Goal: Task Accomplishment & Management: Manage account settings

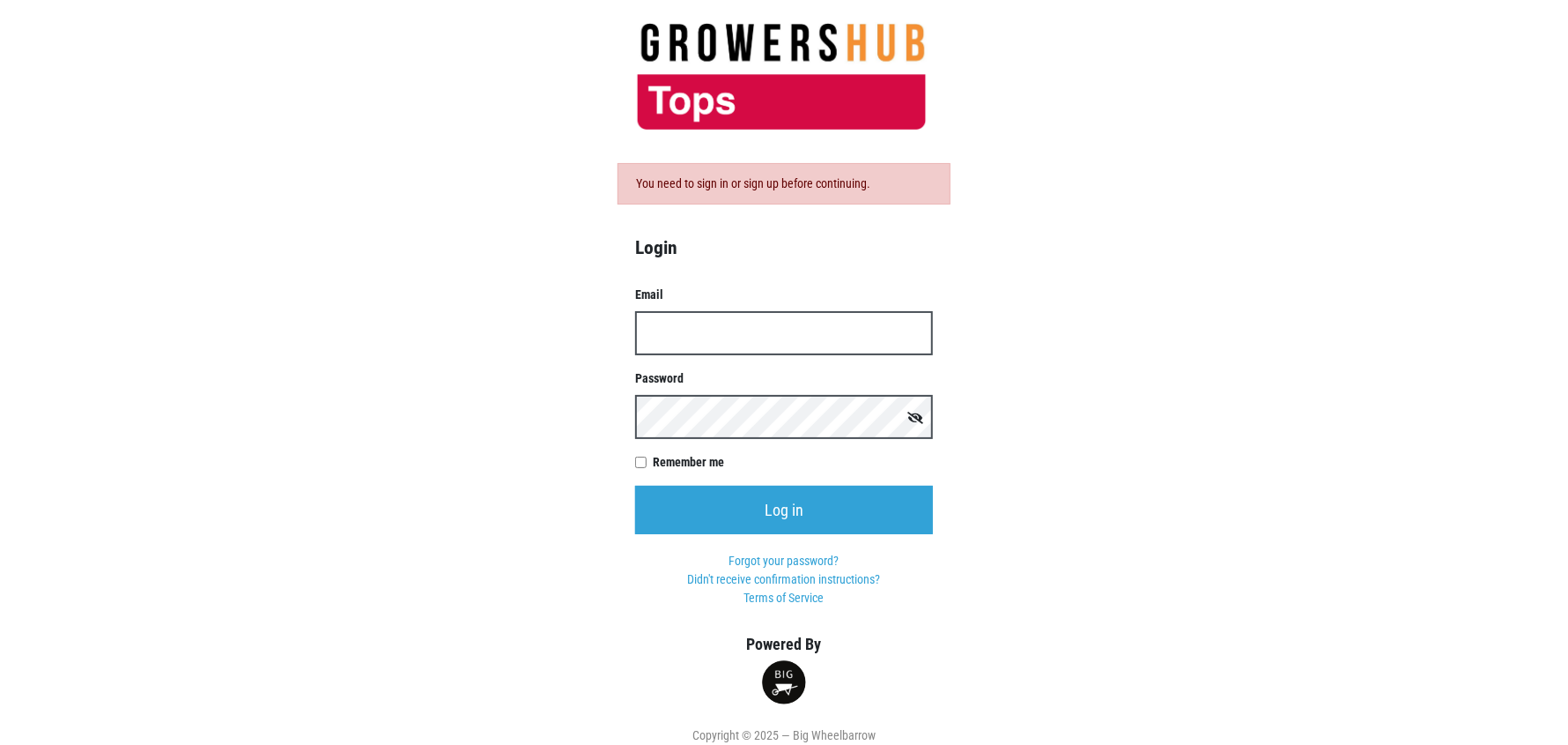
click at [654, 327] on input "Email" at bounding box center [784, 333] width 298 height 44
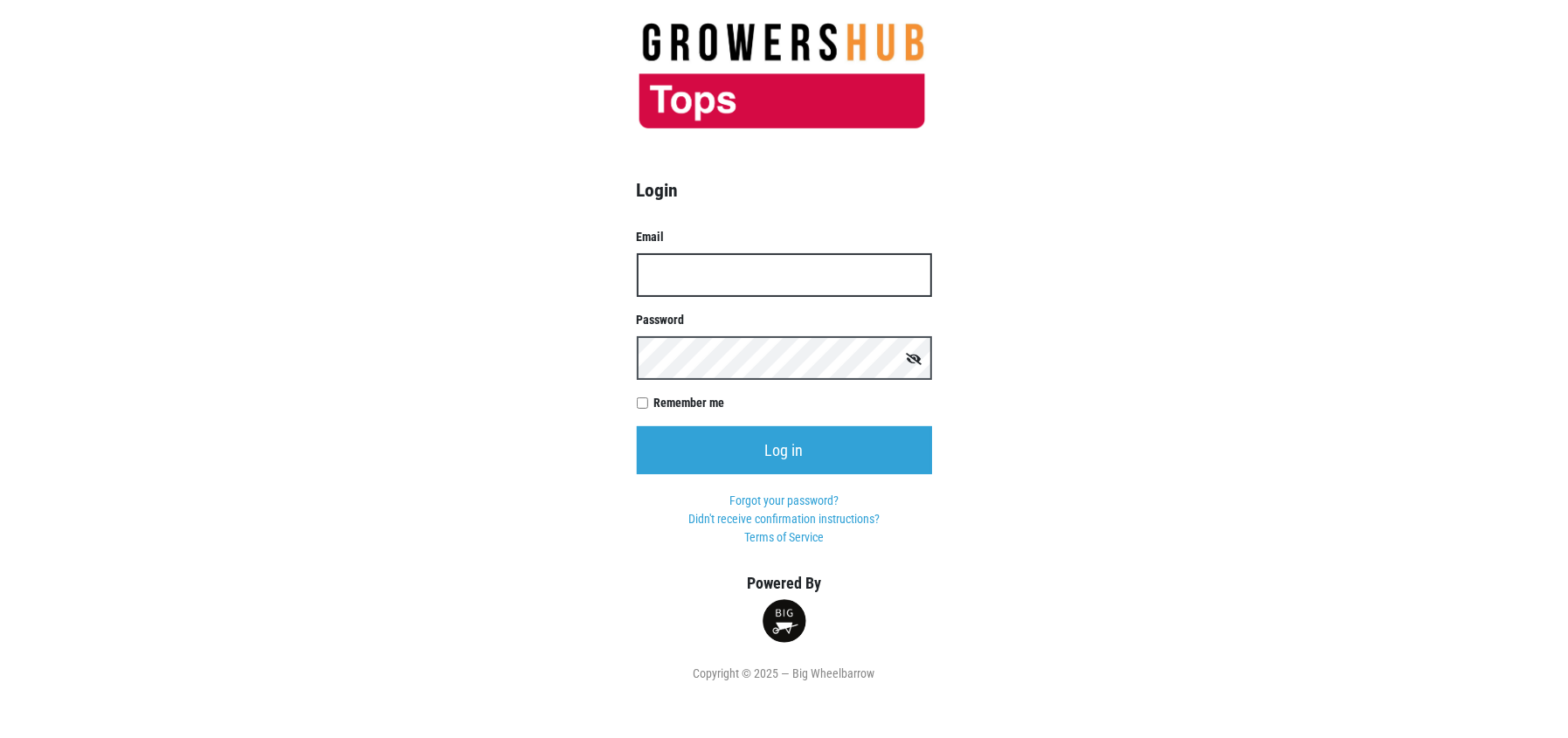
click at [672, 264] on input "Email" at bounding box center [784, 275] width 295 height 44
type input "[PERSON_NAME][EMAIL_ADDRESS][DOMAIN_NAME]"
click at [640, 400] on input "Remember me" at bounding box center [643, 403] width 11 height 11
checkbox input "true"
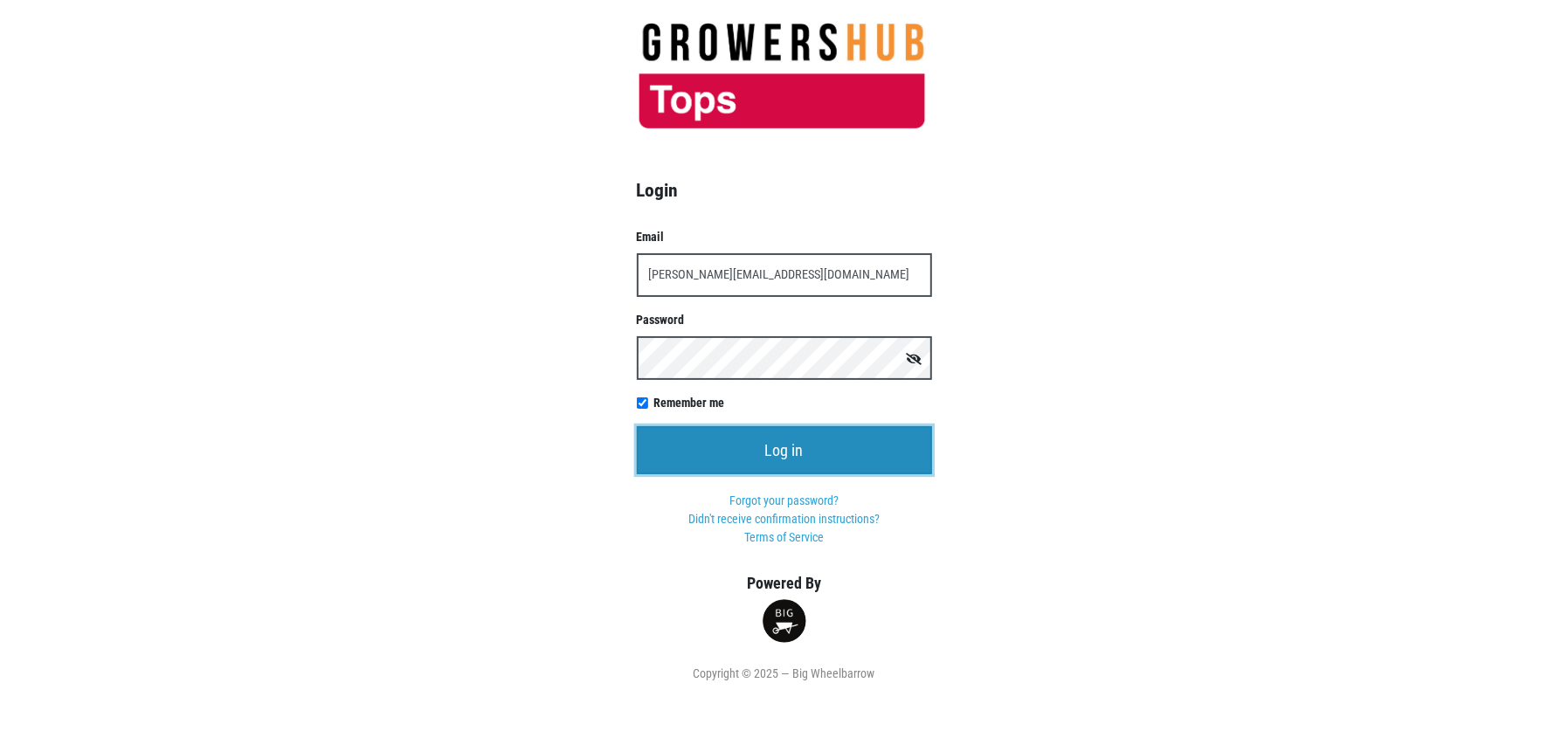
click at [793, 460] on input "Log in" at bounding box center [784, 450] width 295 height 48
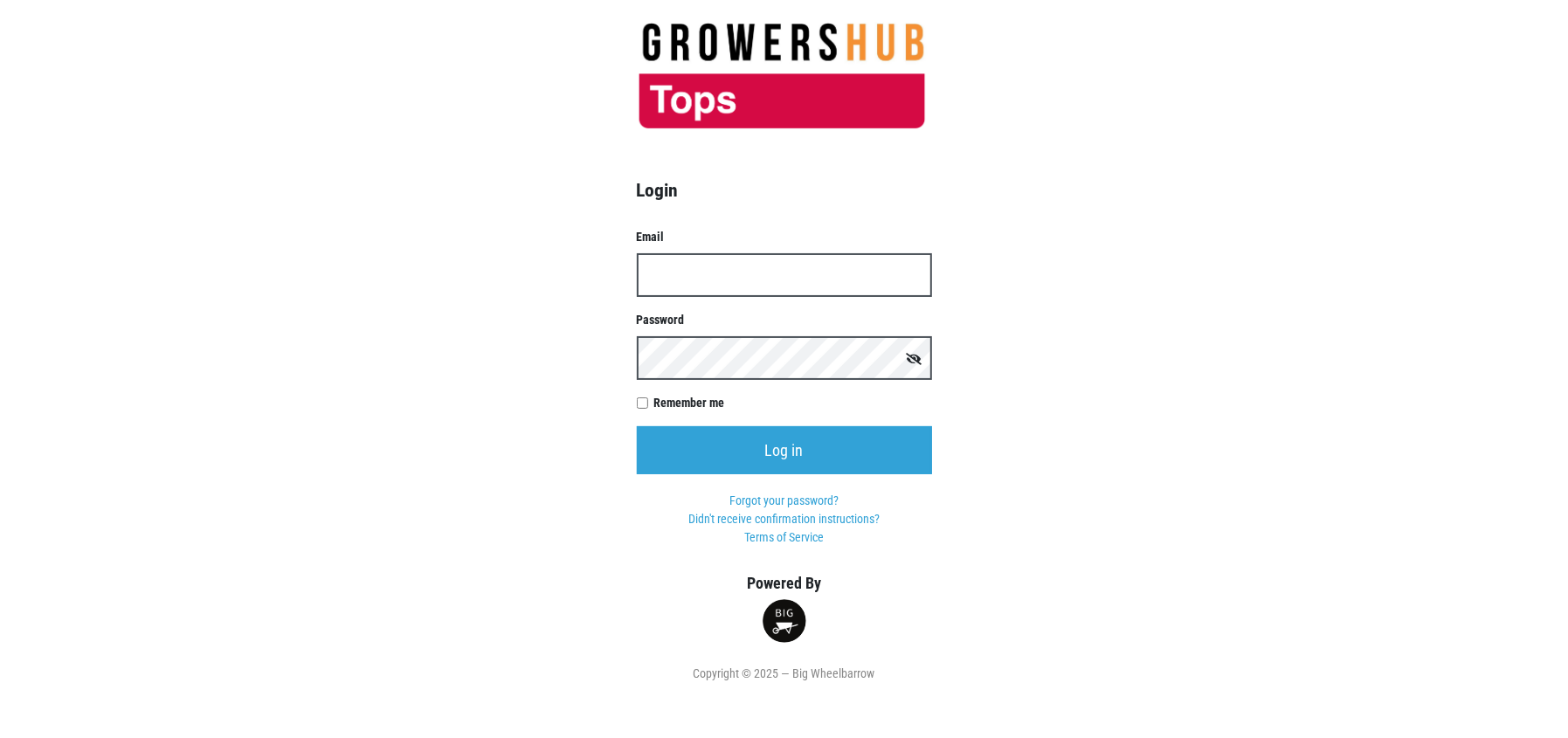
click at [675, 277] on input "Email" at bounding box center [784, 275] width 295 height 44
type input "[PERSON_NAME][EMAIL_ADDRESS][DOMAIN_NAME]"
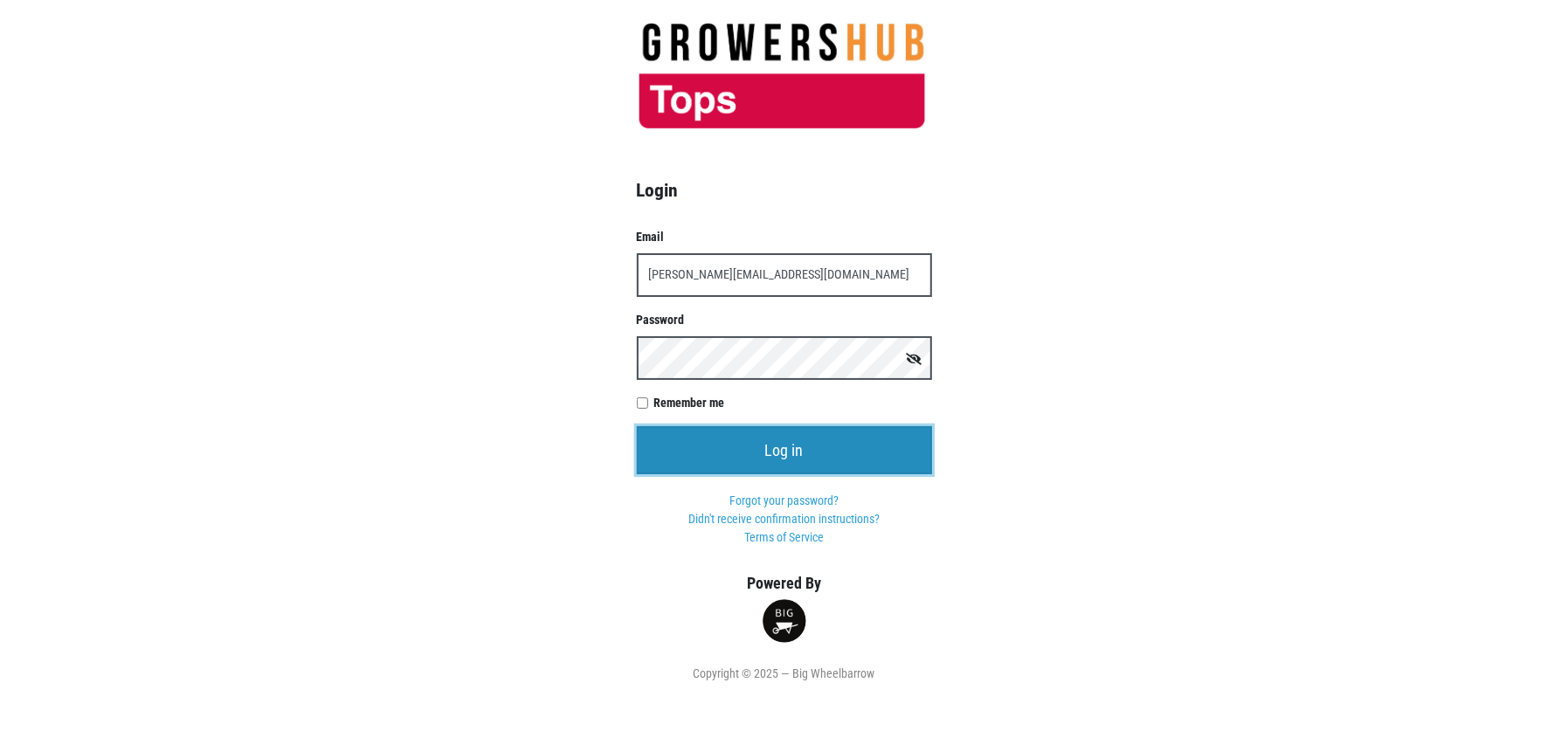
click at [783, 444] on input "Log in" at bounding box center [784, 450] width 295 height 48
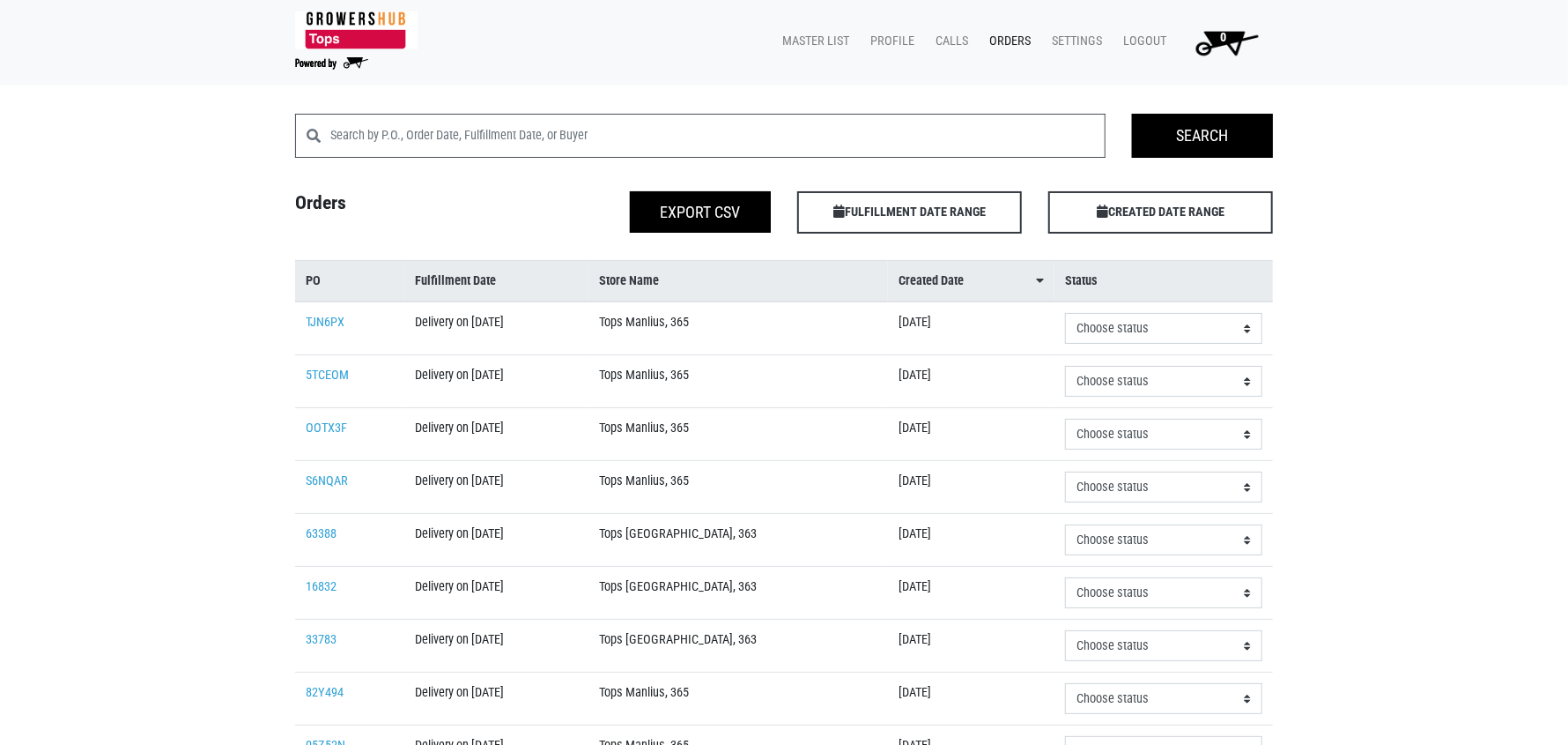
click at [1361, 45] on nav "Tops Markets Growers Hub 0 Master List Profile Calls Orders Settings Logout 0" at bounding box center [784, 42] width 1568 height 85
